Goal: Task Accomplishment & Management: Manage account settings

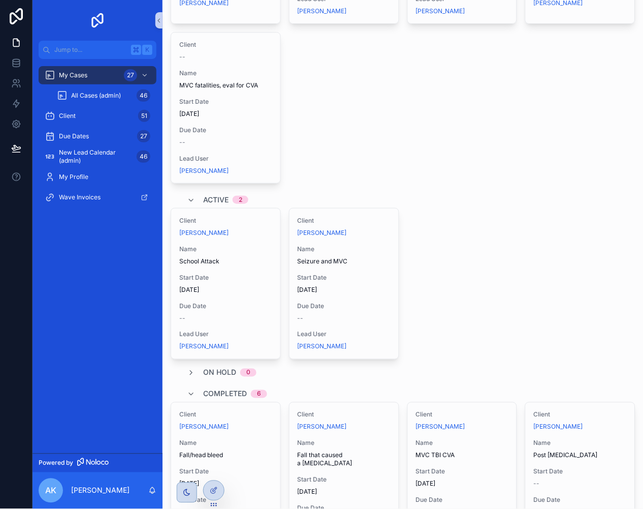
scroll to position [565, 0]
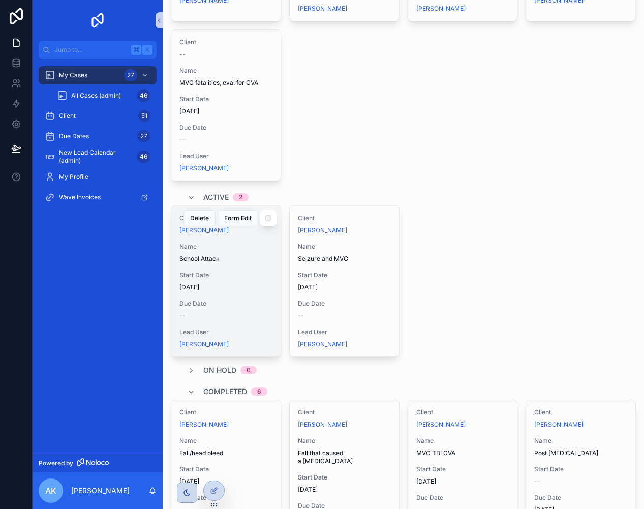
click at [227, 260] on div "Client [PERSON_NAME] Name School Attack Start Date [DATE] Due Date -- Lead User…" at bounding box center [225, 281] width 109 height 150
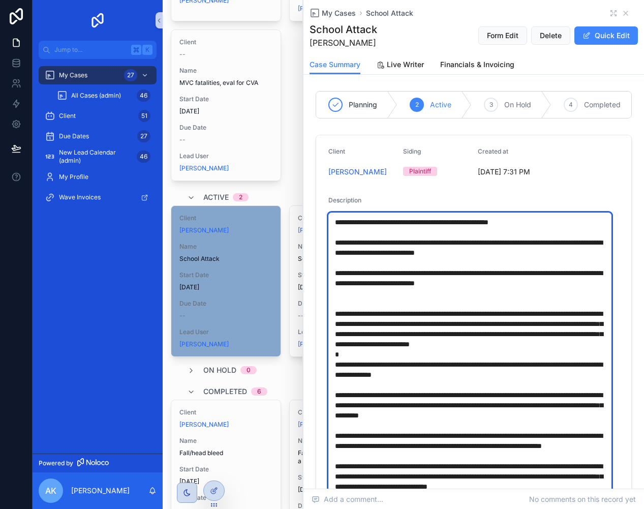
click at [339, 232] on textarea "scrollable content" at bounding box center [469, 369] width 283 height 314
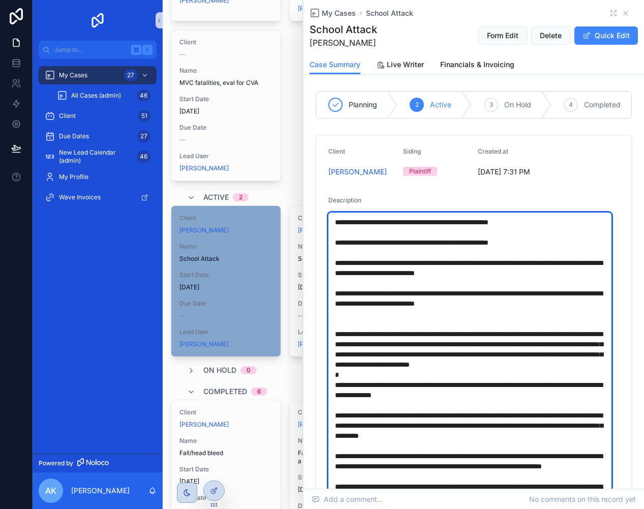
click at [335, 231] on textarea "scrollable content" at bounding box center [469, 369] width 283 height 314
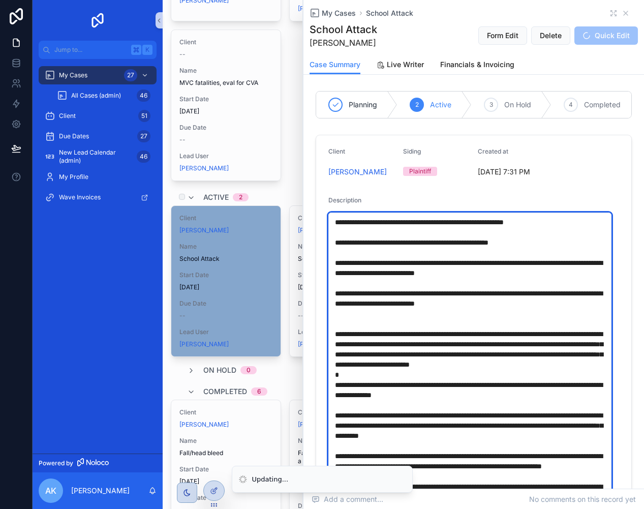
type textarea "**********"
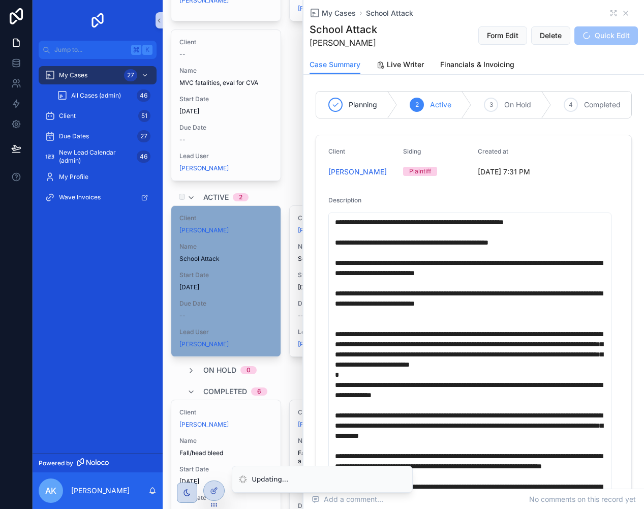
click at [278, 189] on div "Active 2" at bounding box center [403, 197] width 465 height 16
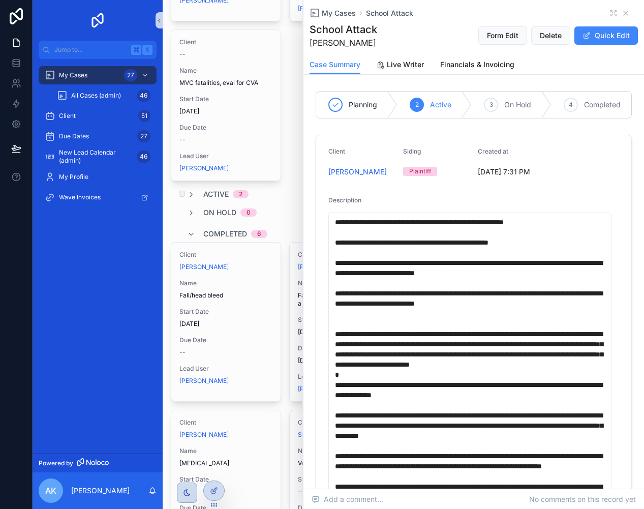
click at [212, 189] on span "Active" at bounding box center [215, 194] width 25 height 10
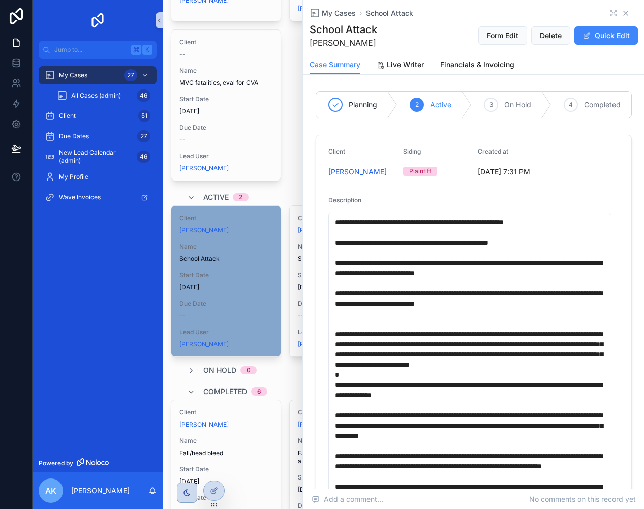
click at [624, 11] on icon "scrollable content" at bounding box center [626, 13] width 4 height 4
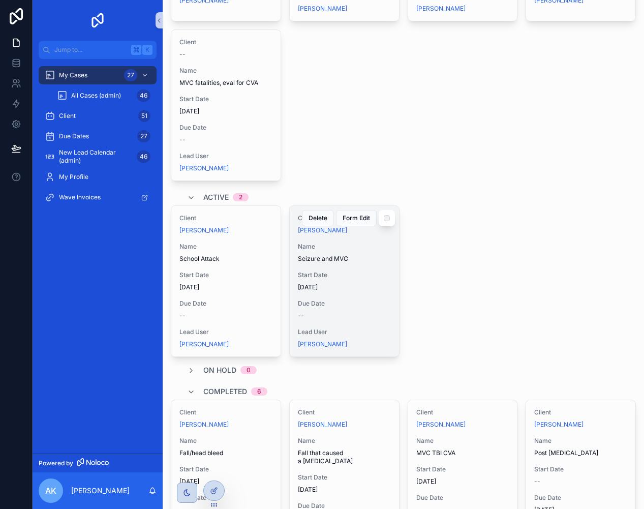
click at [349, 242] on span "Name" at bounding box center [344, 246] width 93 height 8
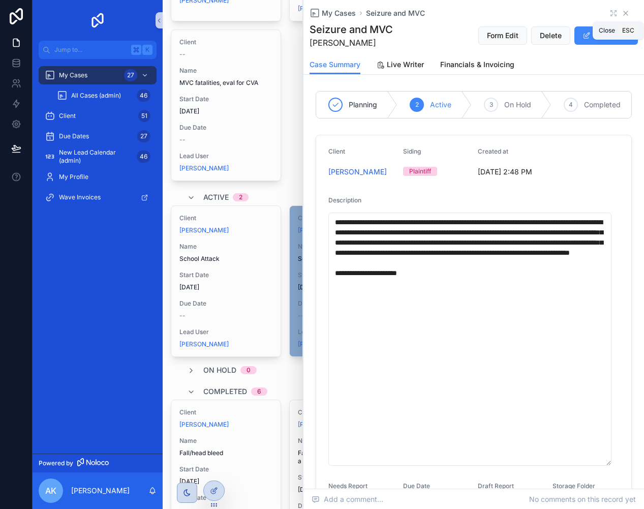
click at [622, 12] on icon "scrollable content" at bounding box center [626, 13] width 8 height 8
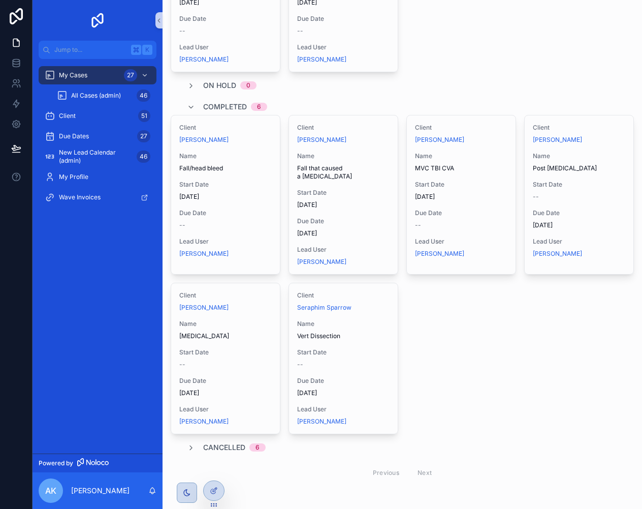
scroll to position [508, 0]
